Goal: Information Seeking & Learning: Find specific fact

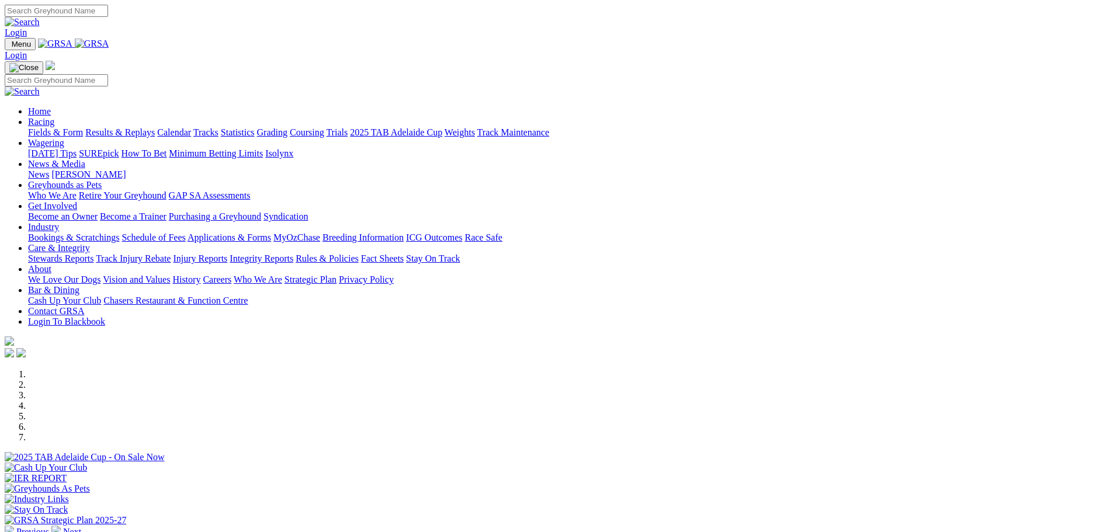
click at [94, 254] on link "Stewards Reports" at bounding box center [60, 259] width 65 height 10
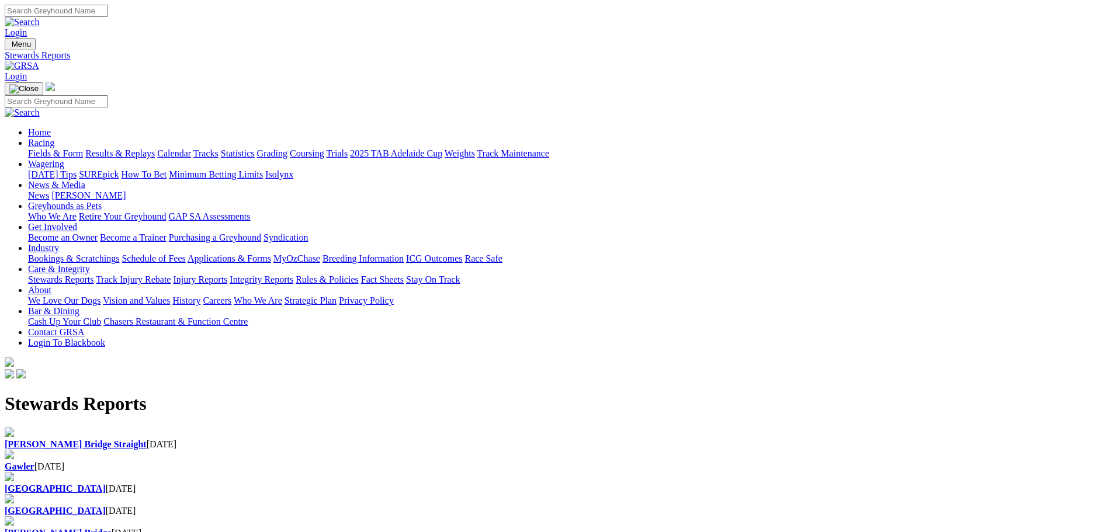
click at [112, 528] on b "[PERSON_NAME] Bridge" at bounding box center [58, 533] width 107 height 10
click at [702, 506] on div "Angle Park 18 Aug 2025" at bounding box center [557, 511] width 1104 height 11
click at [106, 484] on b "[GEOGRAPHIC_DATA]" at bounding box center [55, 489] width 101 height 10
click at [34, 462] on b "Gawler" at bounding box center [20, 467] width 30 height 10
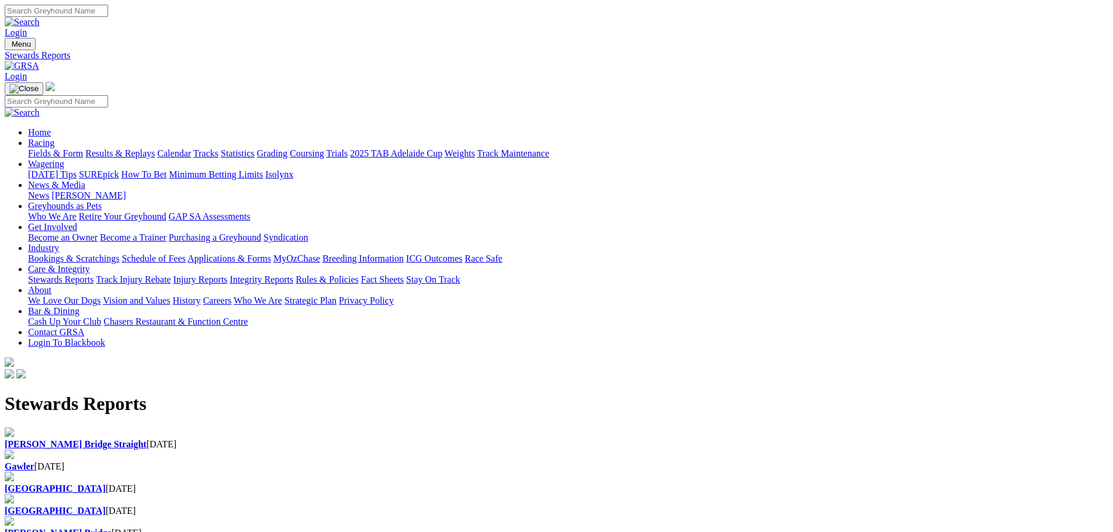
click at [147, 440] on b "Murray Bridge Straight" at bounding box center [76, 445] width 142 height 10
click at [155, 148] on link "Results & Replays" at bounding box center [120, 153] width 70 height 10
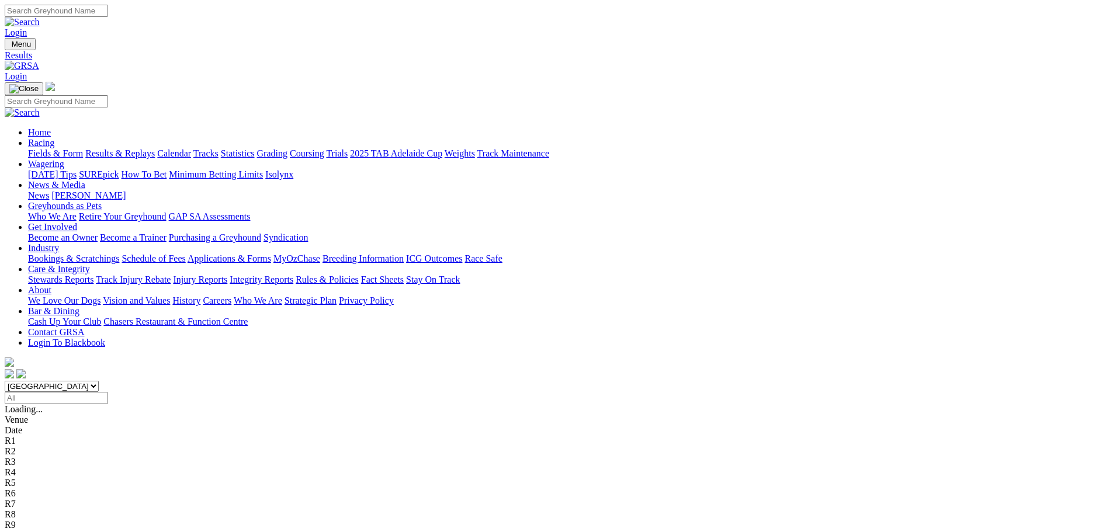
click at [108, 392] on input "Select date" at bounding box center [56, 398] width 103 height 12
type input "[DATE]"
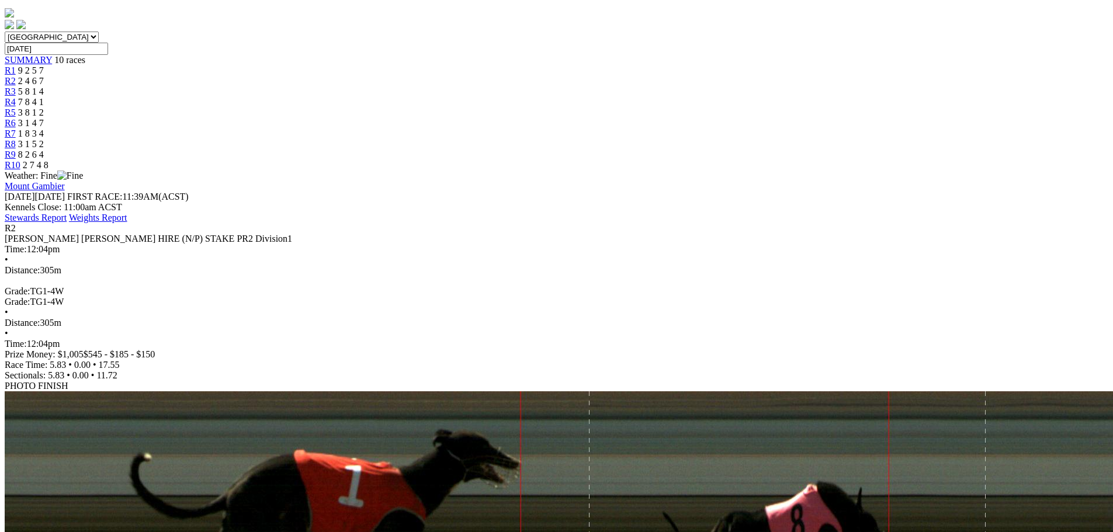
scroll to position [351, 0]
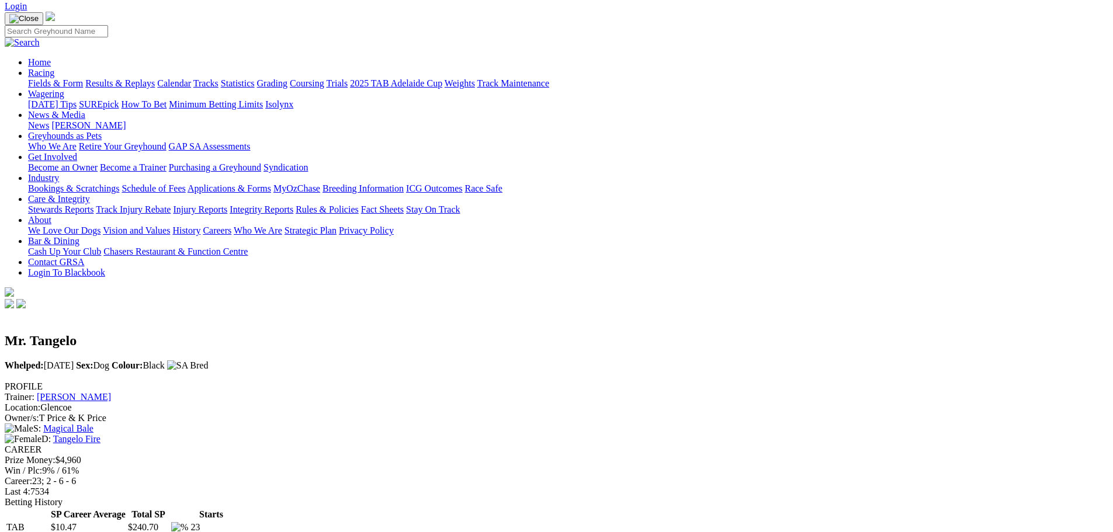
scroll to position [58, 0]
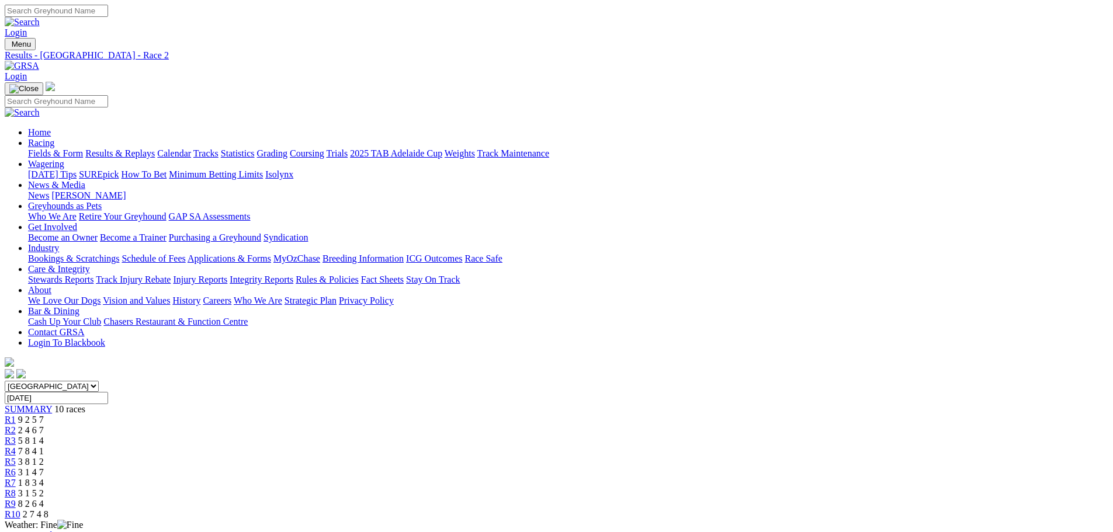
click at [255, 148] on link "Statistics" at bounding box center [238, 153] width 34 height 10
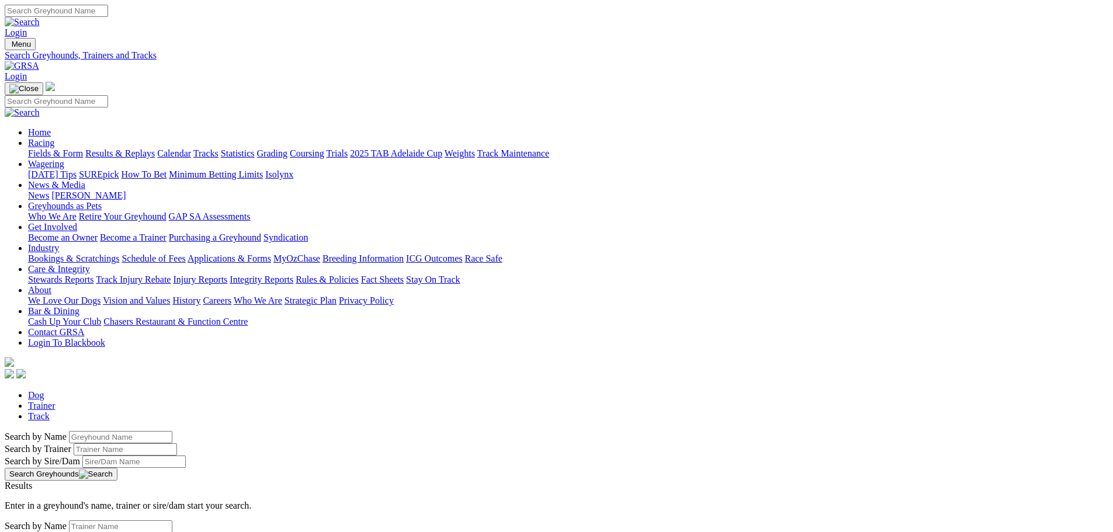
click at [172, 431] on input "Search by Greyhound name" at bounding box center [120, 437] width 103 height 12
type input "Taison Palms"
click at [117, 468] on button "Search Greyhounds" at bounding box center [61, 474] width 113 height 13
click at [55, 492] on link "Taison Palms" at bounding box center [30, 497] width 50 height 10
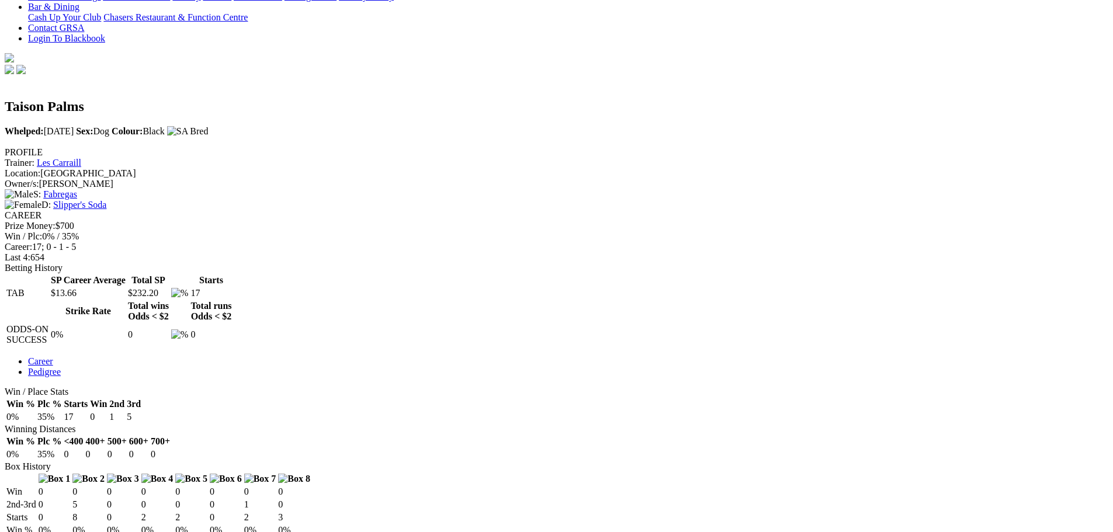
scroll to position [468, 0]
